Goal: Task Accomplishment & Management: Use online tool/utility

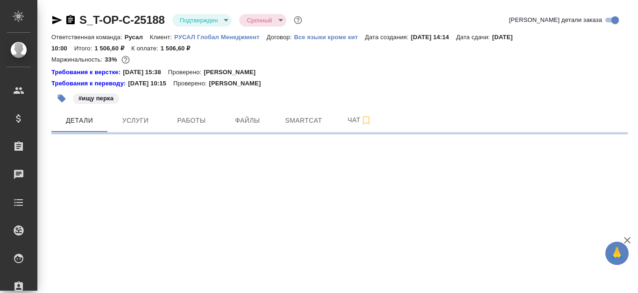
select select "RU"
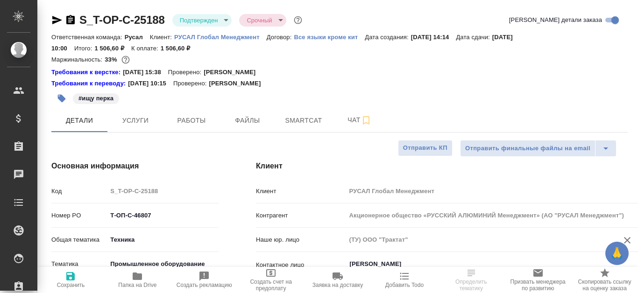
type textarea "x"
type input "Авдеенко Кирилл"
click at [256, 121] on span "Файлы" at bounding box center [247, 121] width 45 height 12
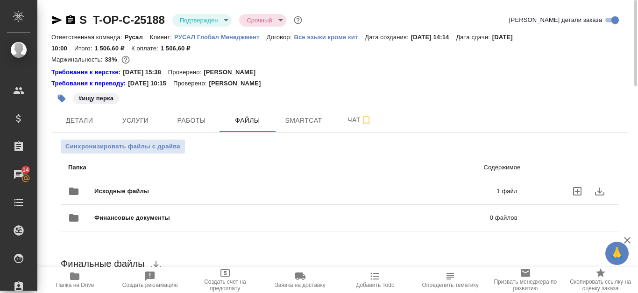
click at [371, 190] on p "1 файл" at bounding box center [420, 191] width 194 height 9
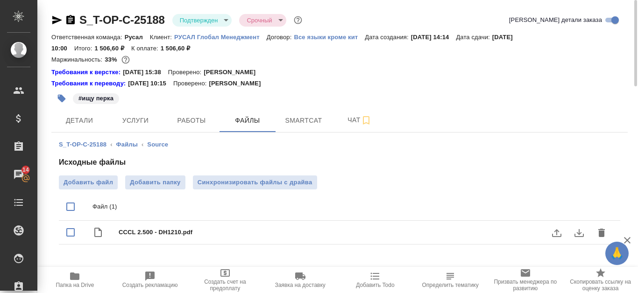
click at [577, 230] on icon "download" at bounding box center [579, 232] width 11 height 11
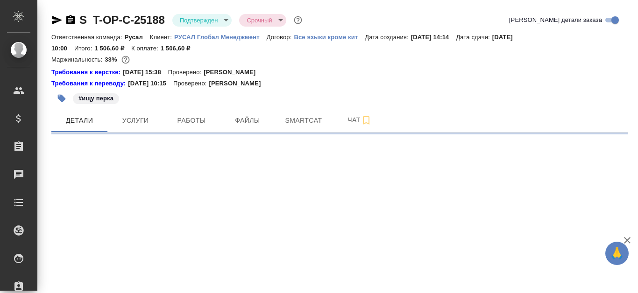
select select "RU"
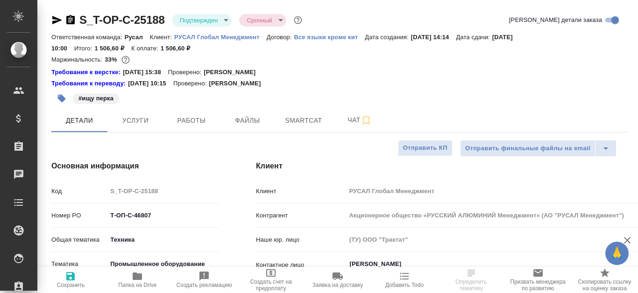
type textarea "x"
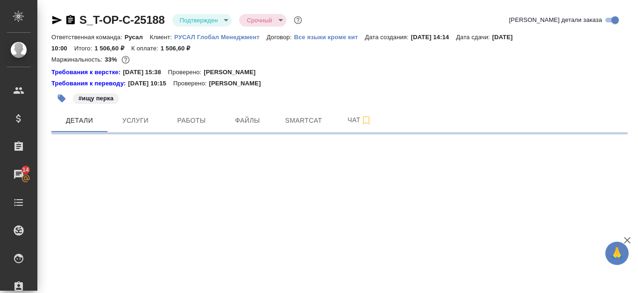
select select "RU"
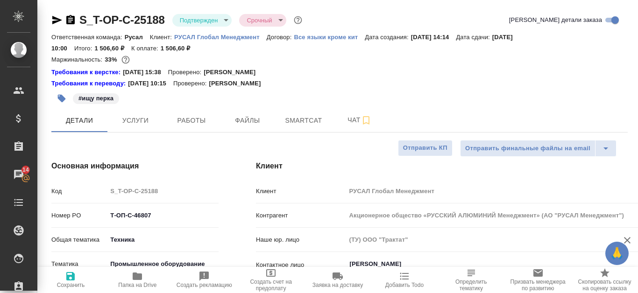
type textarea "x"
click at [411, 94] on div "#ищу перка" at bounding box center [243, 98] width 384 height 21
type textarea "x"
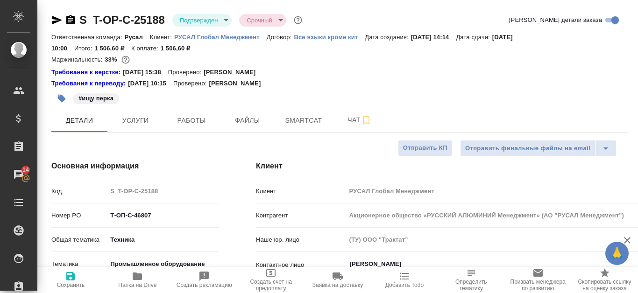
type textarea "x"
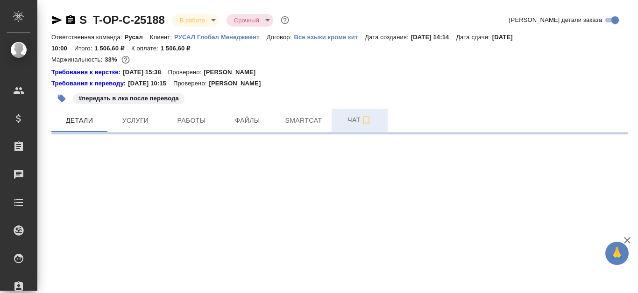
select select "RU"
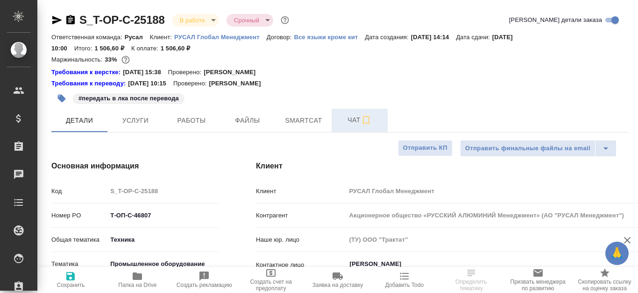
type textarea "x"
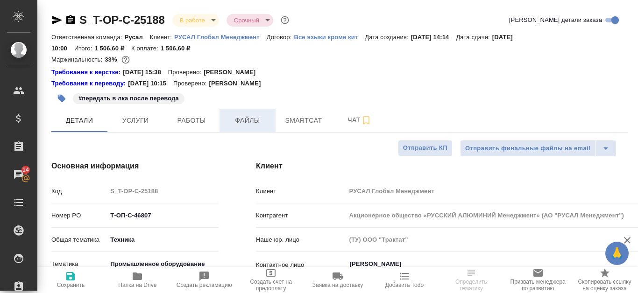
click at [252, 121] on span "Файлы" at bounding box center [247, 121] width 45 height 12
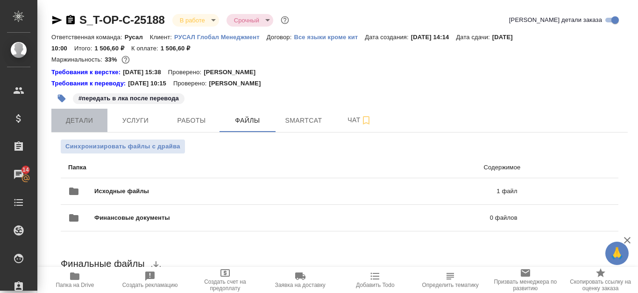
click at [65, 126] on span "Детали" at bounding box center [79, 121] width 45 height 12
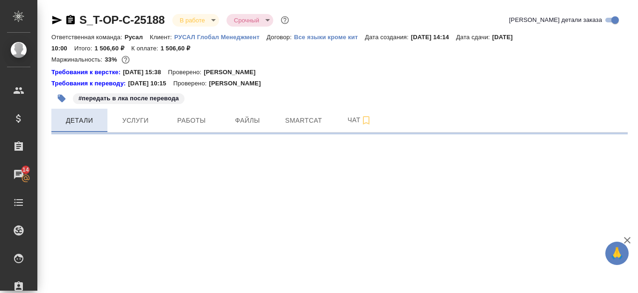
select select "RU"
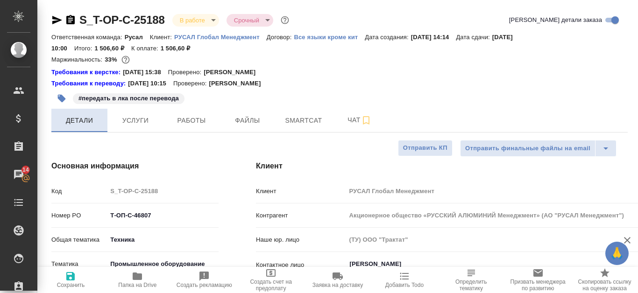
type textarea "x"
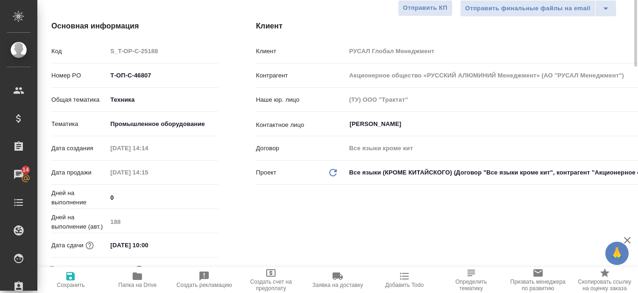
scroll to position [47, 0]
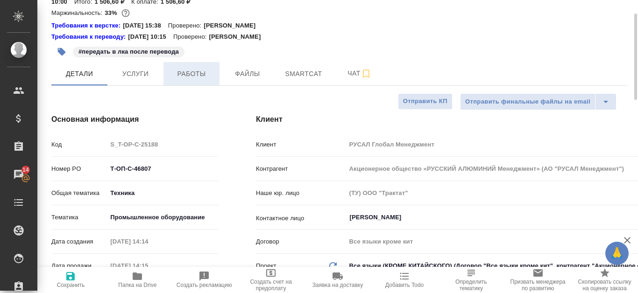
click at [190, 74] on span "Работы" at bounding box center [191, 74] width 45 height 12
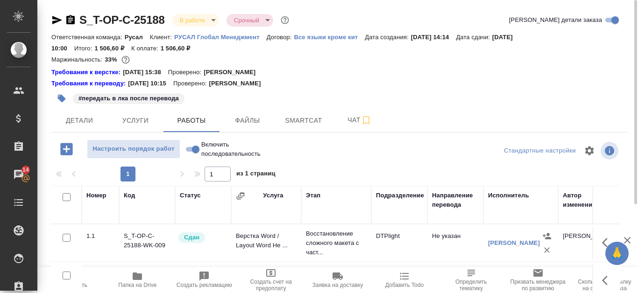
scroll to position [127, 0]
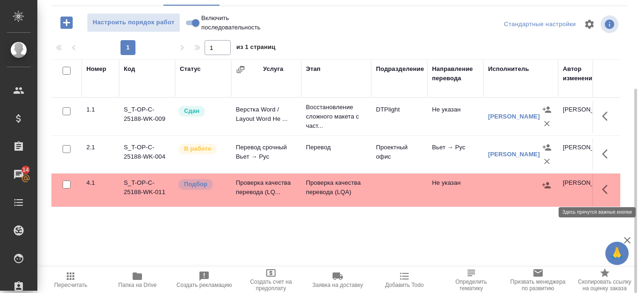
click at [607, 193] on icon "button" at bounding box center [605, 189] width 6 height 9
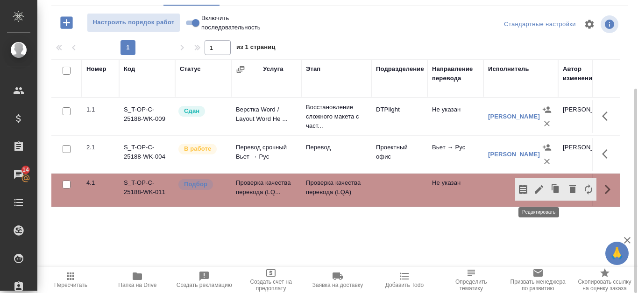
click at [537, 191] on icon "button" at bounding box center [539, 189] width 8 height 8
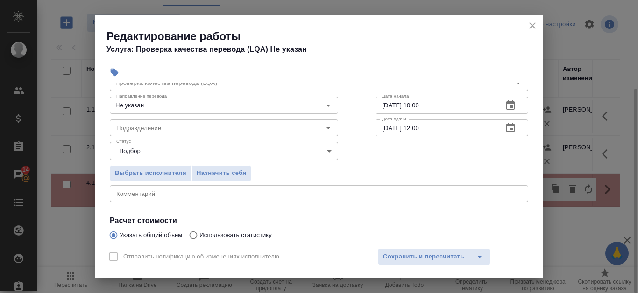
scroll to position [0, 0]
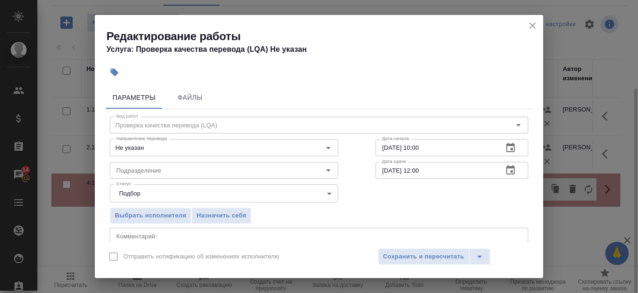
click at [532, 24] on icon "close" at bounding box center [532, 25] width 11 height 11
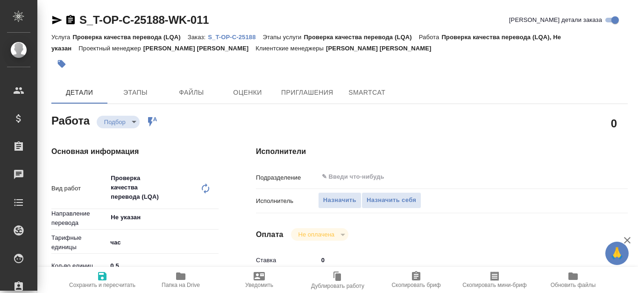
type textarea "x"
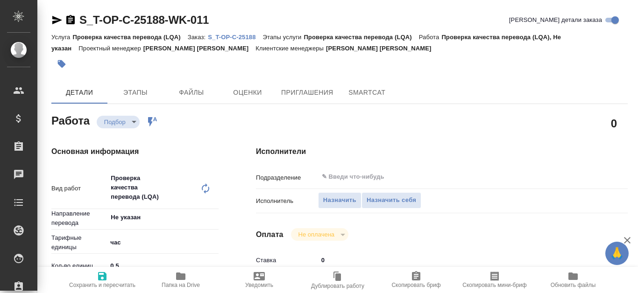
type textarea "x"
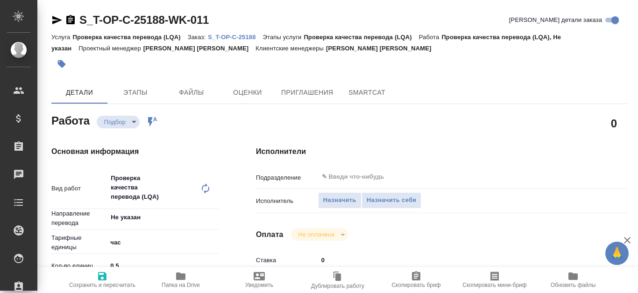
type textarea "x"
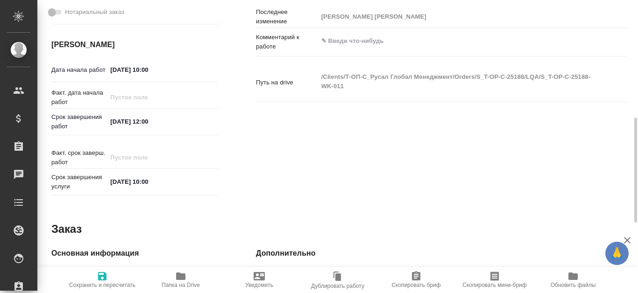
type textarea "x"
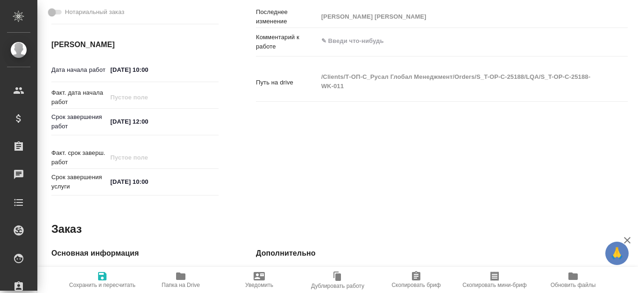
scroll to position [522, 0]
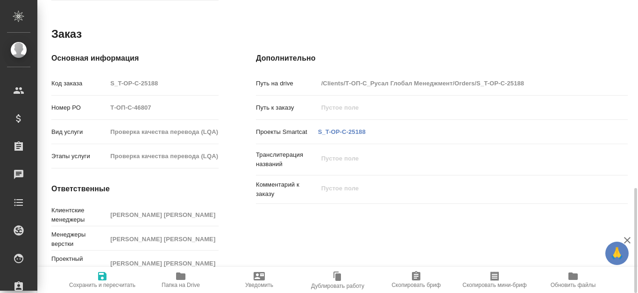
type textarea "x"
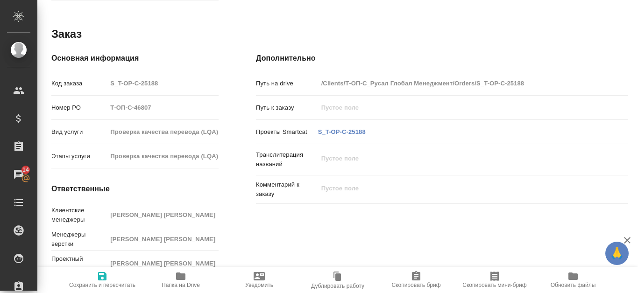
scroll to position [0, 0]
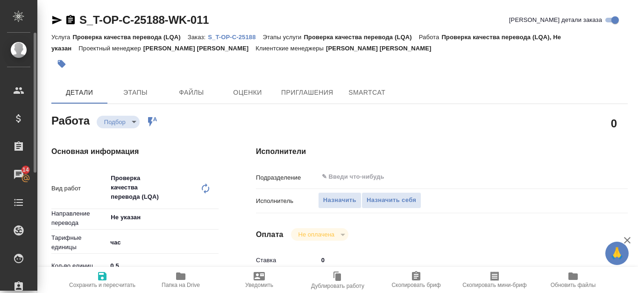
type textarea "x"
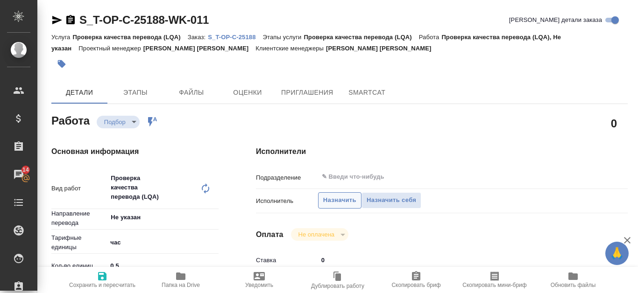
click at [329, 205] on span "Назначить" at bounding box center [339, 200] width 33 height 11
type textarea "x"
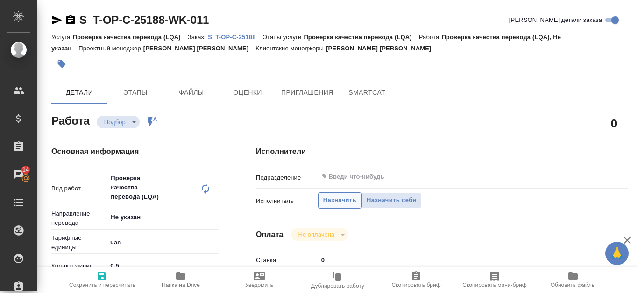
type textarea "x"
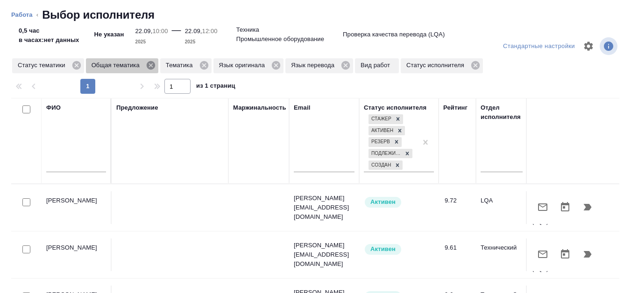
click at [154, 64] on icon at bounding box center [151, 65] width 8 height 8
click at [131, 68] on icon at bounding box center [129, 65] width 8 height 8
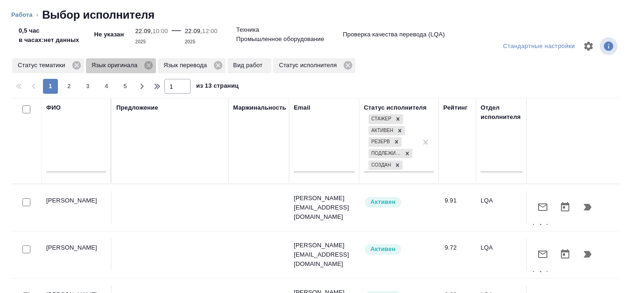
click at [149, 69] on icon at bounding box center [148, 65] width 8 height 8
click at [150, 64] on icon at bounding box center [146, 65] width 8 height 8
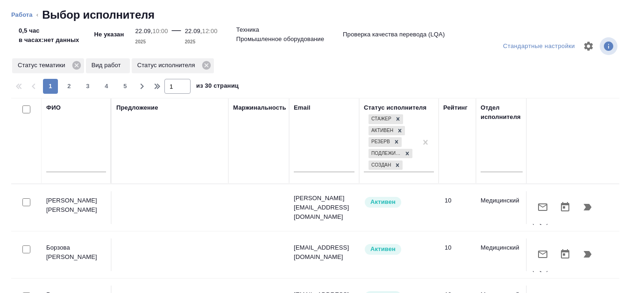
click at [123, 64] on p "Вид работ" at bounding box center [108, 65] width 33 height 9
click at [205, 66] on icon at bounding box center [206, 65] width 8 height 8
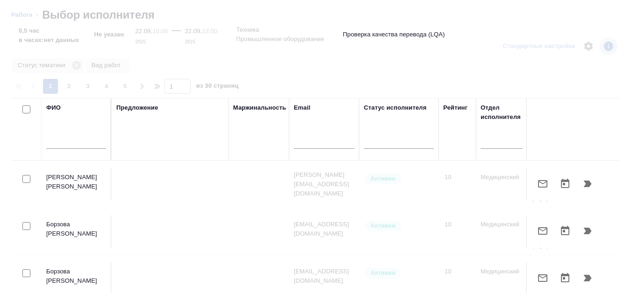
click at [50, 143] on input "text" at bounding box center [76, 143] width 60 height 12
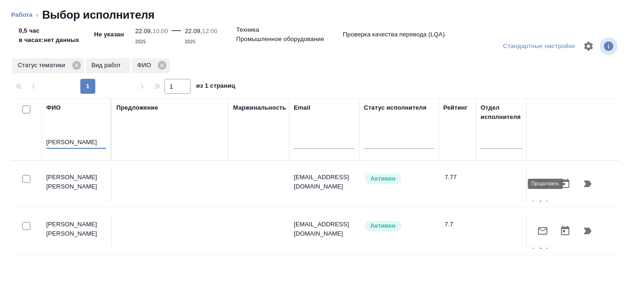
type input "Канатаева"
click at [584, 184] on icon "button" at bounding box center [588, 184] width 8 height 7
